Goal: Transaction & Acquisition: Purchase product/service

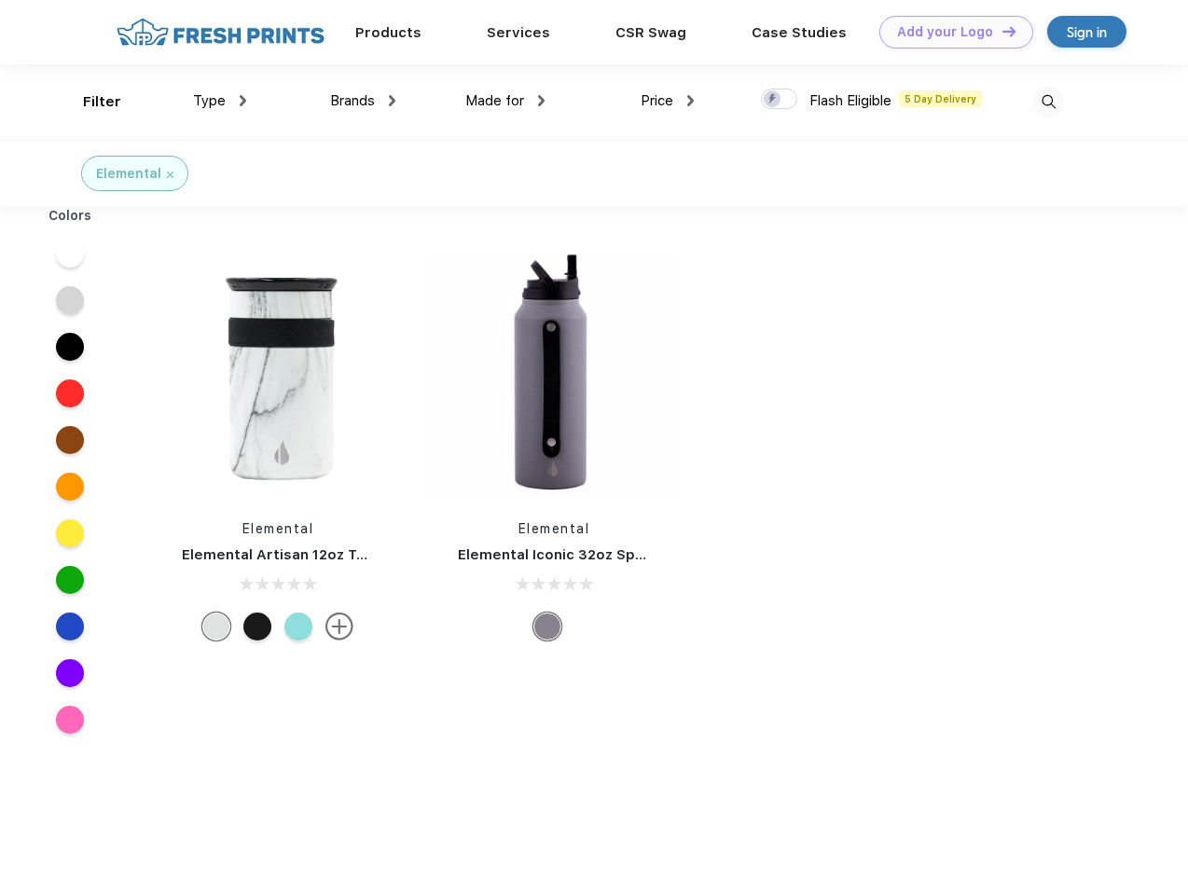
scroll to position [1, 0]
click at [949, 32] on link "Add your Logo Design Tool" at bounding box center [956, 32] width 154 height 33
click at [0, 0] on div "Design Tool" at bounding box center [0, 0] width 0 height 0
click at [1000, 31] on link "Add your Logo Design Tool" at bounding box center [956, 32] width 154 height 33
click at [90, 102] on div "Filter" at bounding box center [102, 101] width 38 height 21
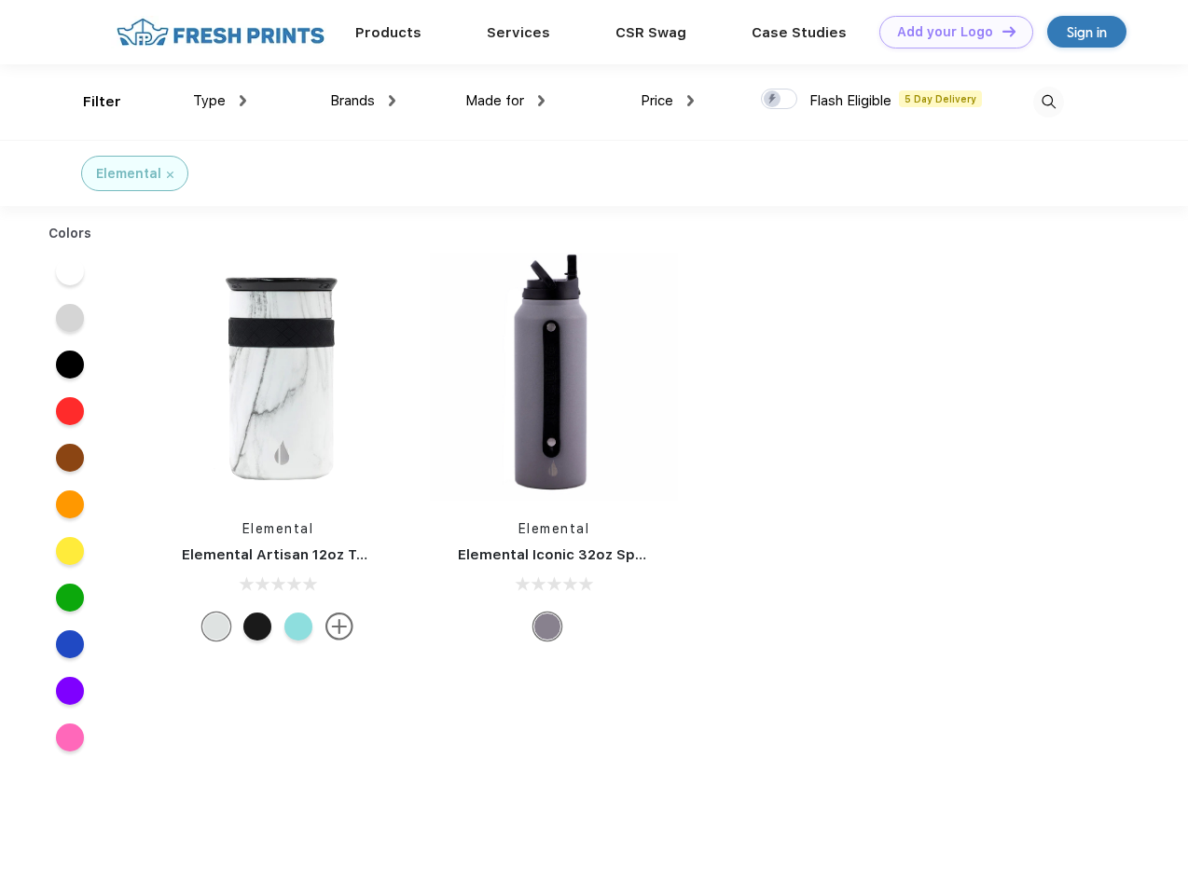
click at [220, 101] on span "Type" at bounding box center [209, 100] width 33 height 17
click at [363, 101] on span "Brands" at bounding box center [352, 100] width 45 height 17
click at [505, 101] on span "Made for" at bounding box center [494, 100] width 59 height 17
click at [668, 101] on span "Price" at bounding box center [657, 100] width 33 height 17
click at [780, 100] on div at bounding box center [779, 99] width 36 height 21
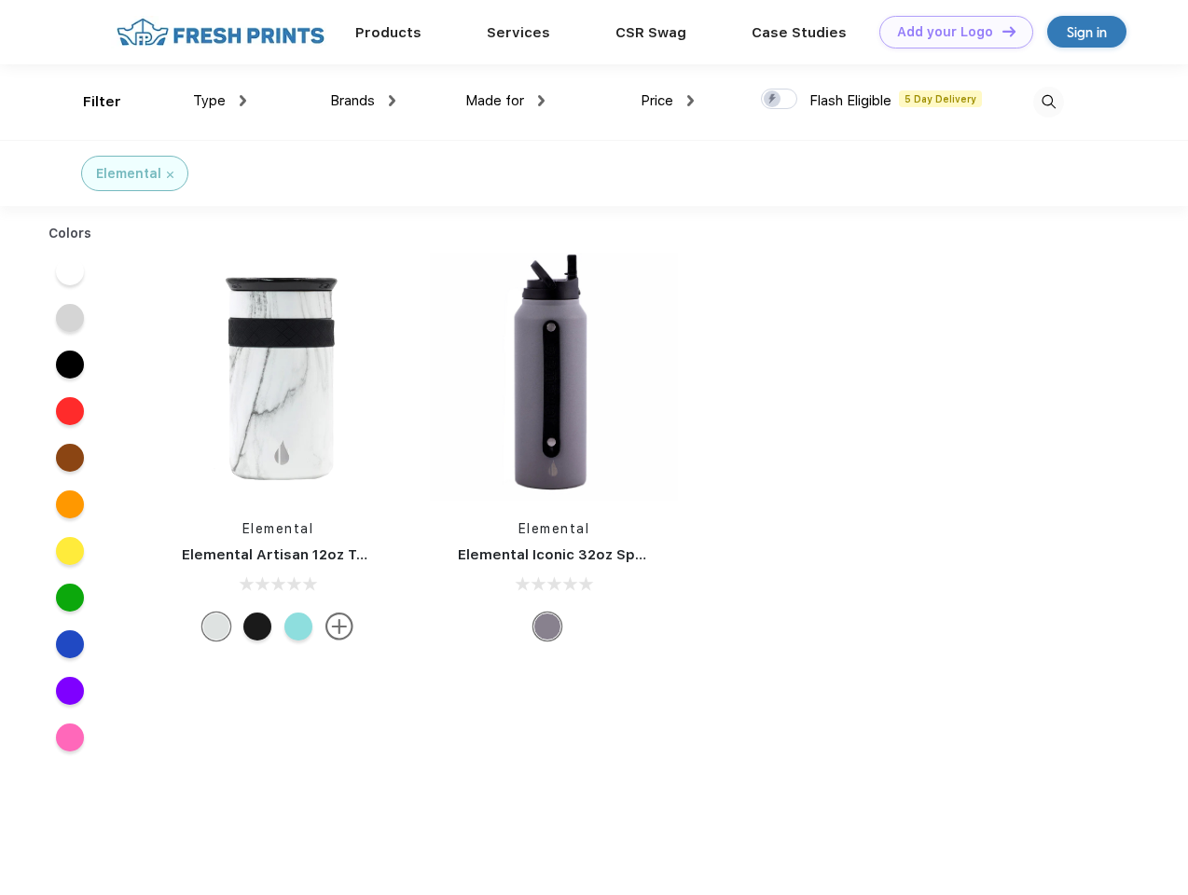
click at [773, 100] on input "checkbox" at bounding box center [767, 94] width 12 height 12
click at [1048, 102] on img at bounding box center [1048, 102] width 31 height 31
